Goal: Information Seeking & Learning: Stay updated

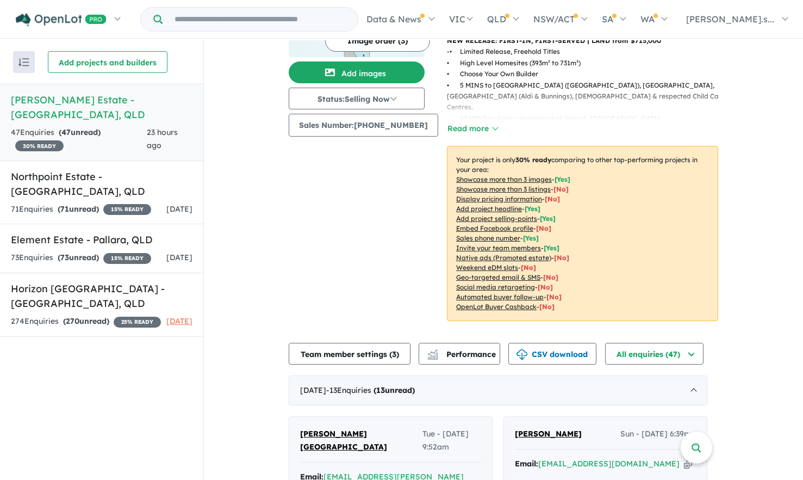
scroll to position [272, 0]
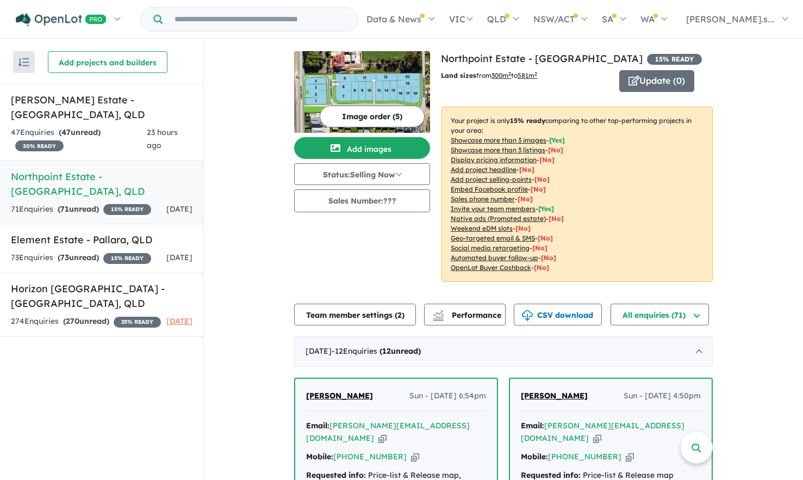
scroll to position [163, 0]
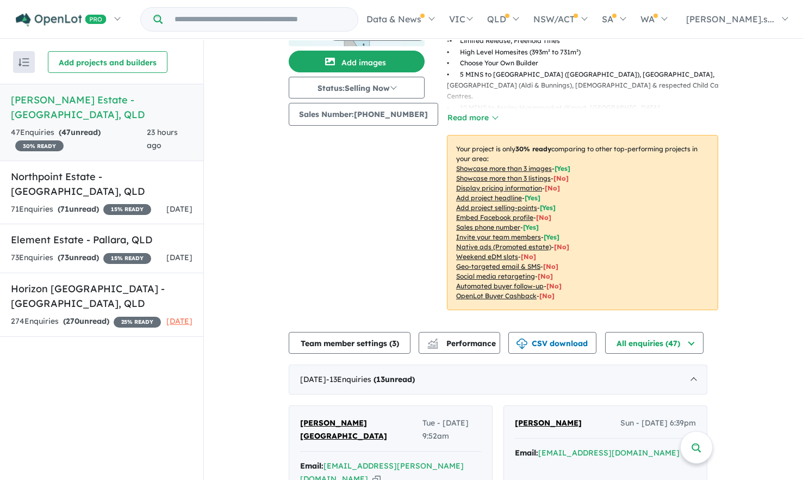
scroll to position [195, 0]
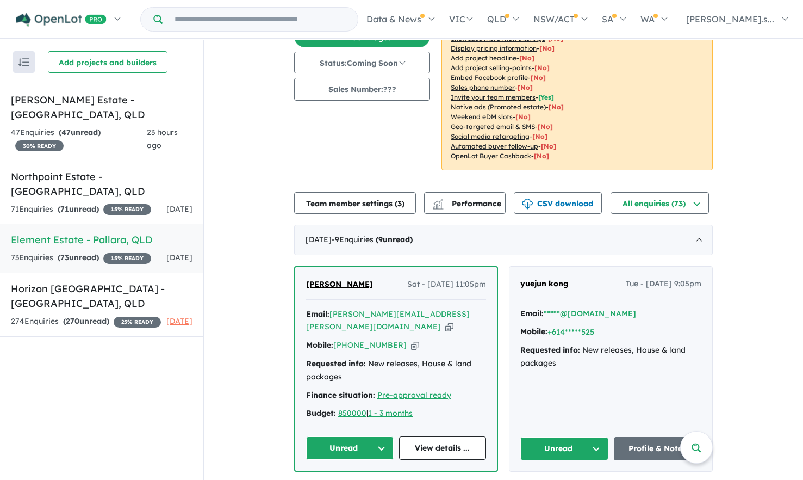
scroll to position [218, 0]
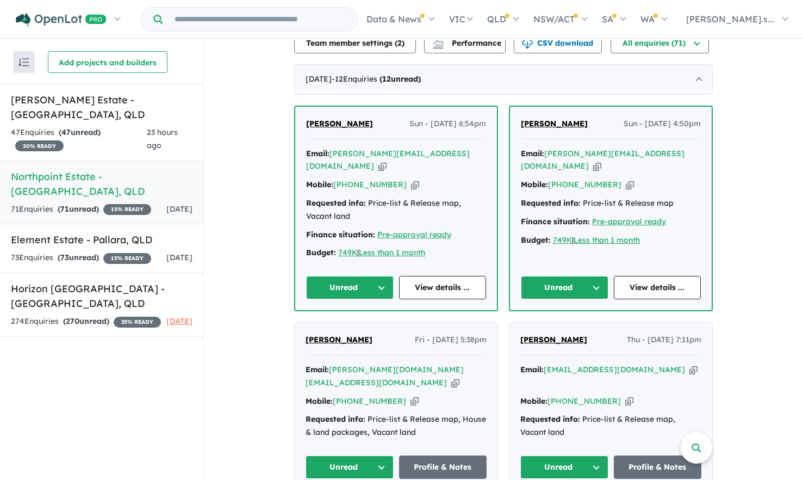
scroll to position [326, 0]
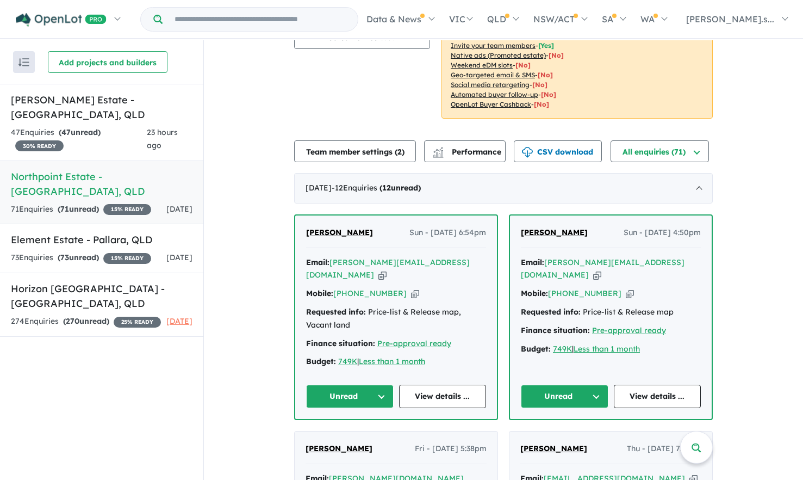
scroll to position [272, 0]
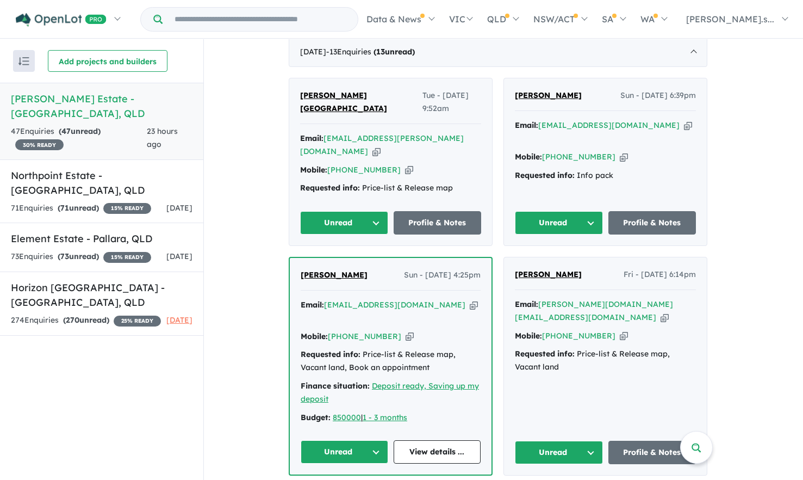
scroll to position [576, 0]
